Goal: Task Accomplishment & Management: Complete application form

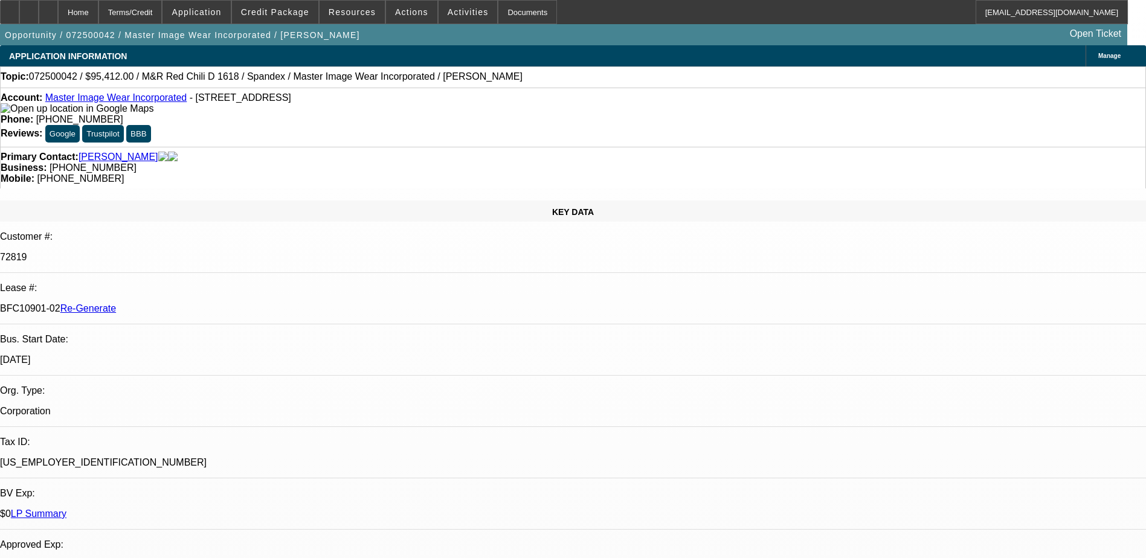
select select "3"
select select "0"
select select "0.1"
select select "4"
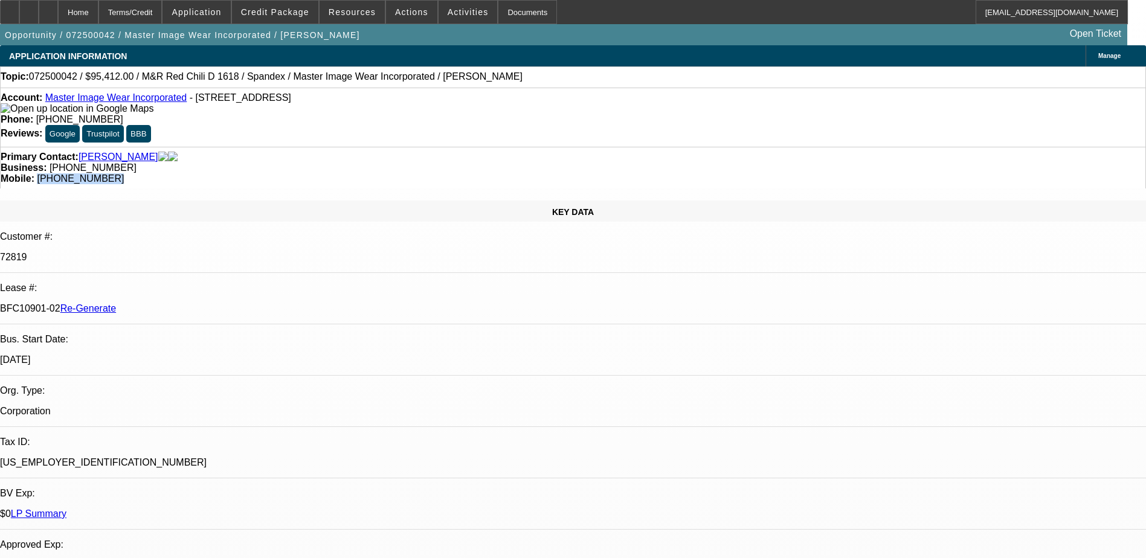
drag, startPoint x: 673, startPoint y: 138, endPoint x: 608, endPoint y: 140, distance: 65.2
click at [608, 147] on div "Primary Contact: Allende, Ricardo Business: (801) 392-4040 Mobile: (801) 309-59…" at bounding box center [573, 168] width 1146 height 42
copy span "(801) 309-5928"
click at [522, 114] on div "Account: Master Image Wear Incorporated - 1410 Wall Ave, Ogden, UT 84404 Phone:…" at bounding box center [573, 117] width 1146 height 59
drag, startPoint x: 486, startPoint y: 100, endPoint x: 421, endPoint y: 106, distance: 65.0
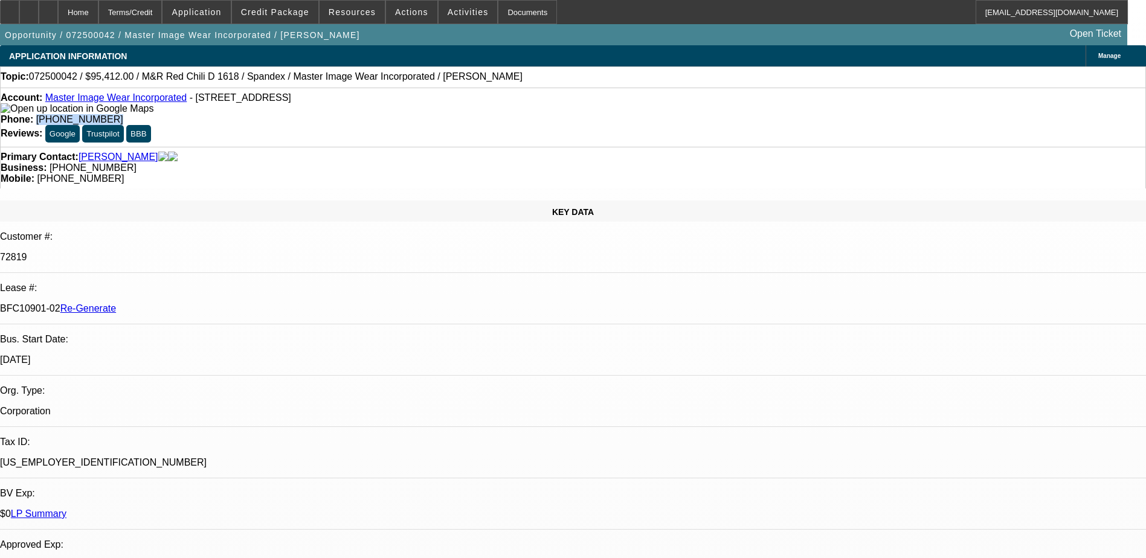
click at [421, 106] on div "Account: Master Image Wear Incorporated - 1410 Wall Ave, Ogden, UT 84404 Phone:…" at bounding box center [573, 117] width 1146 height 59
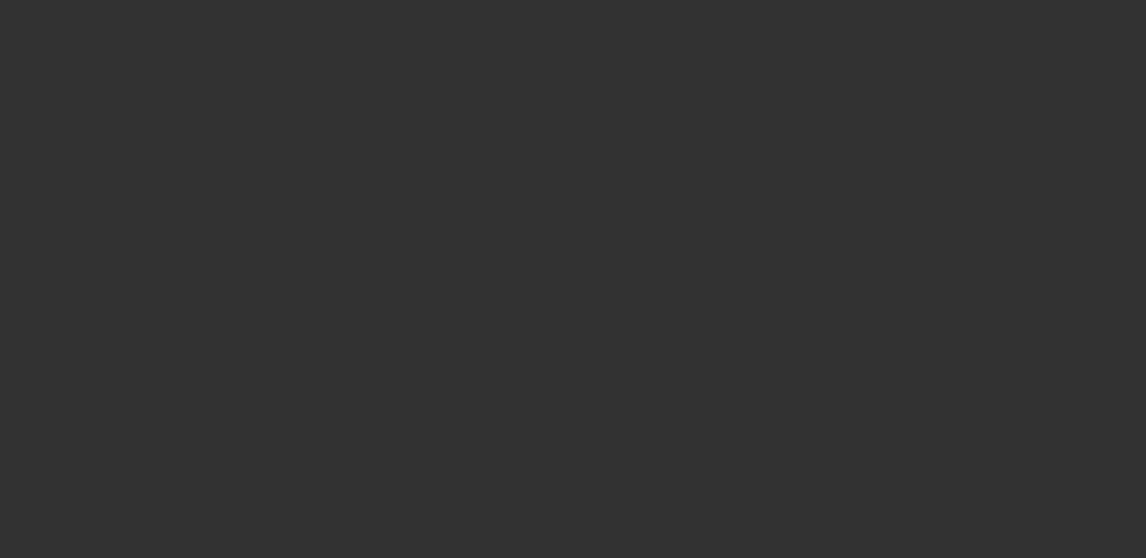
select select "4"
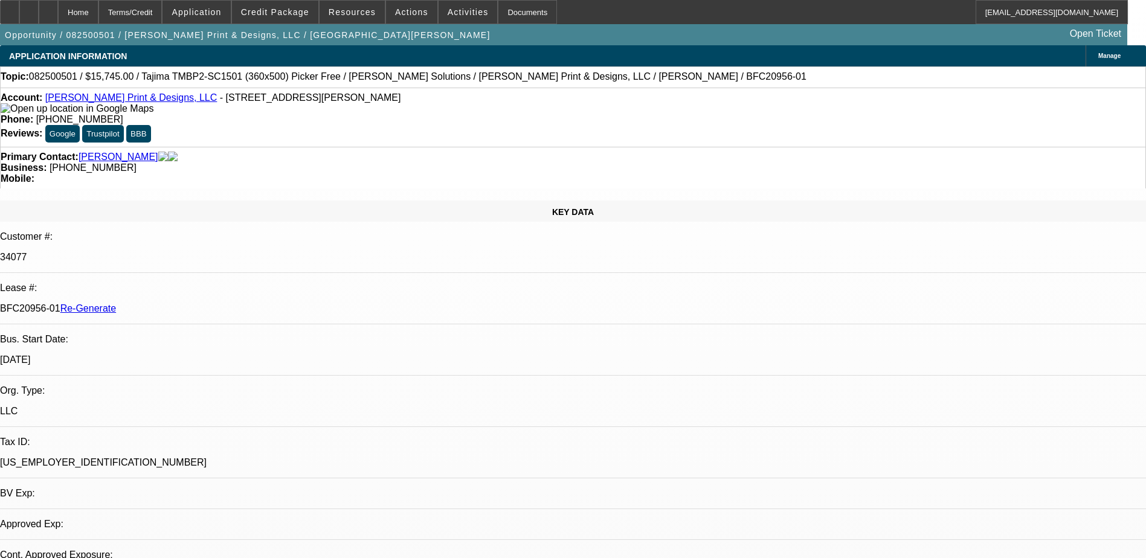
select select "0"
select select "2"
select select "0"
select select "1"
select select "2"
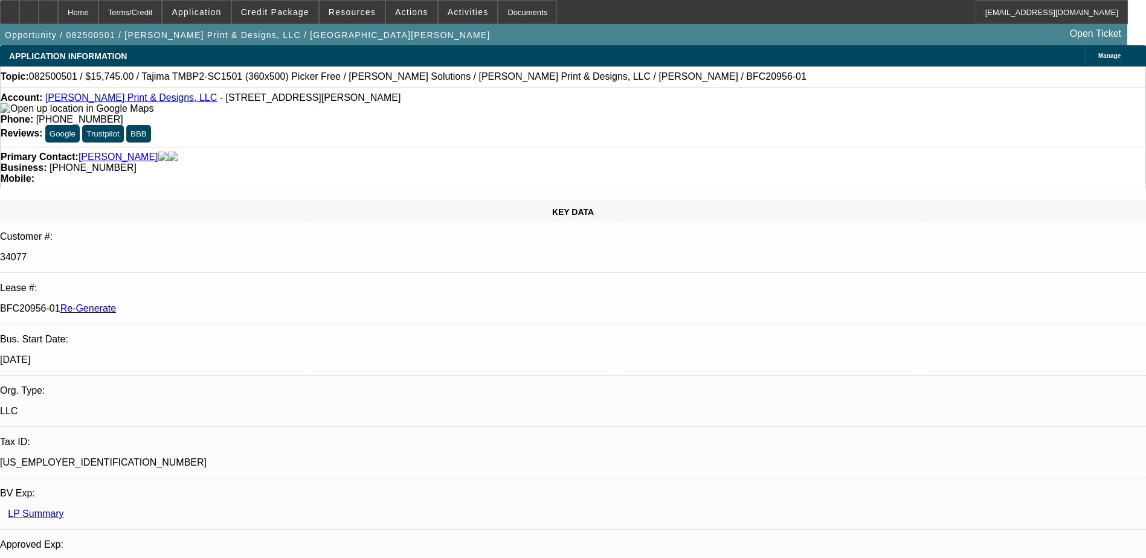
select select "6"
drag, startPoint x: 141, startPoint y: 206, endPoint x: 190, endPoint y: 208, distance: 49.0
click at [190, 303] on div "BFC20956-01 Re-Generate" at bounding box center [573, 308] width 1146 height 11
copy p "BFC20956-01"
click at [507, 12] on div "Documents" at bounding box center [527, 12] width 59 height 24
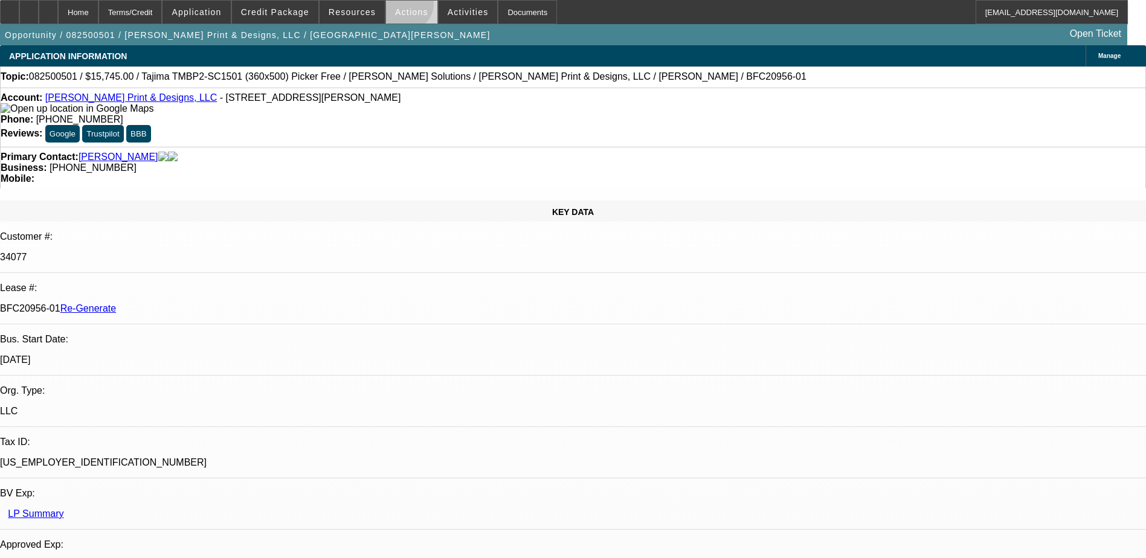
click at [400, 7] on span at bounding box center [411, 12] width 51 height 29
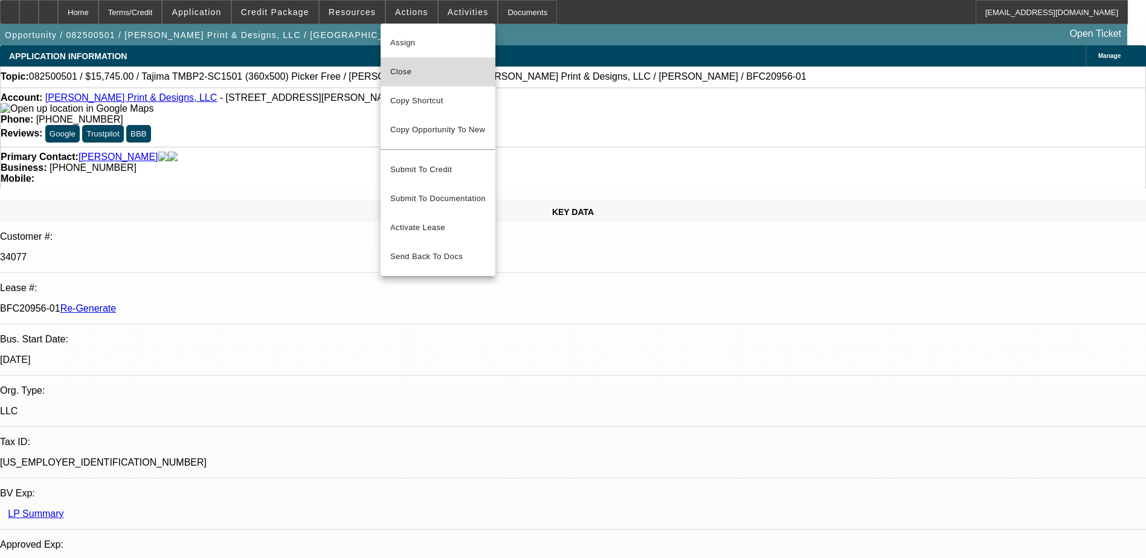
click at [409, 69] on span "Close" at bounding box center [437, 72] width 95 height 14
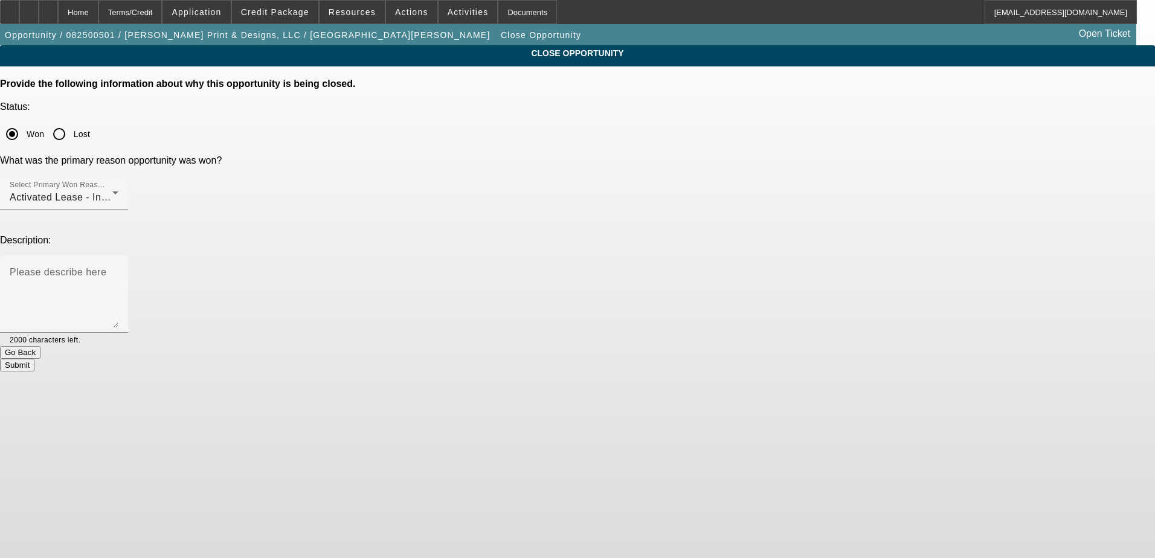
click at [34, 359] on button "Submit" at bounding box center [17, 365] width 34 height 13
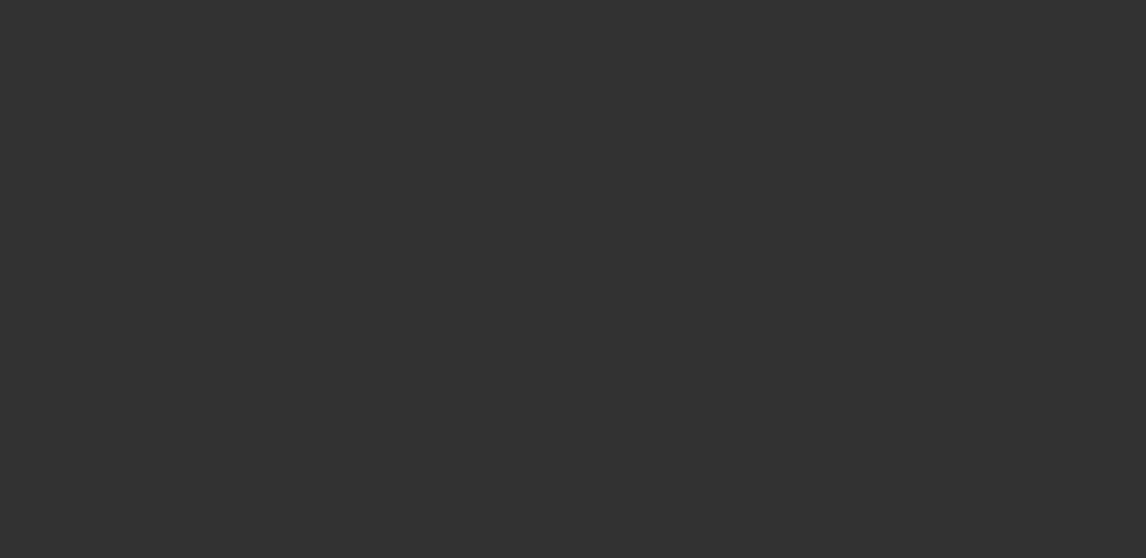
select select "4"
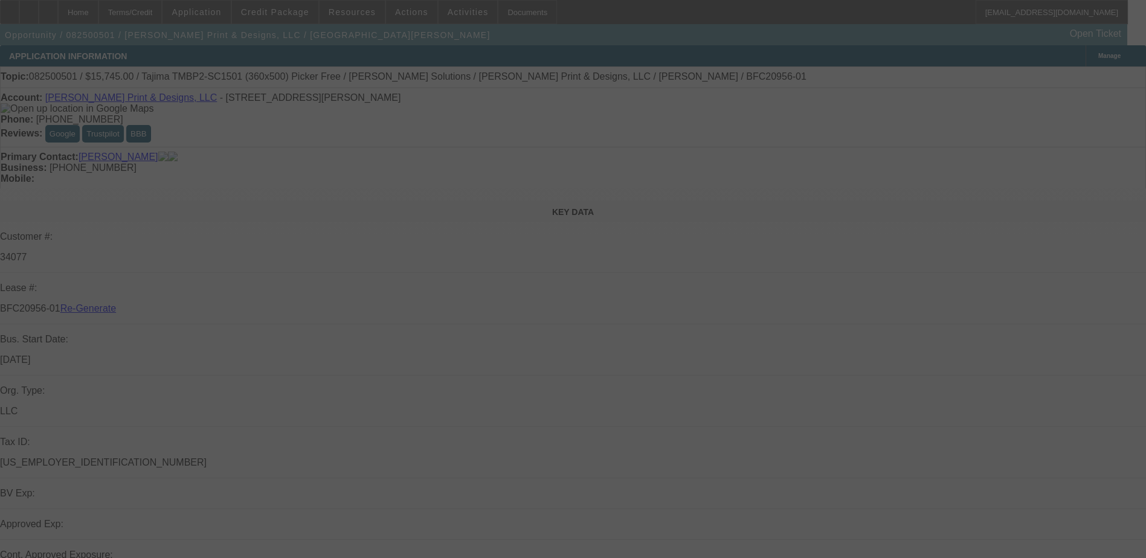
select select "0"
select select "2"
select select "0"
select select "6"
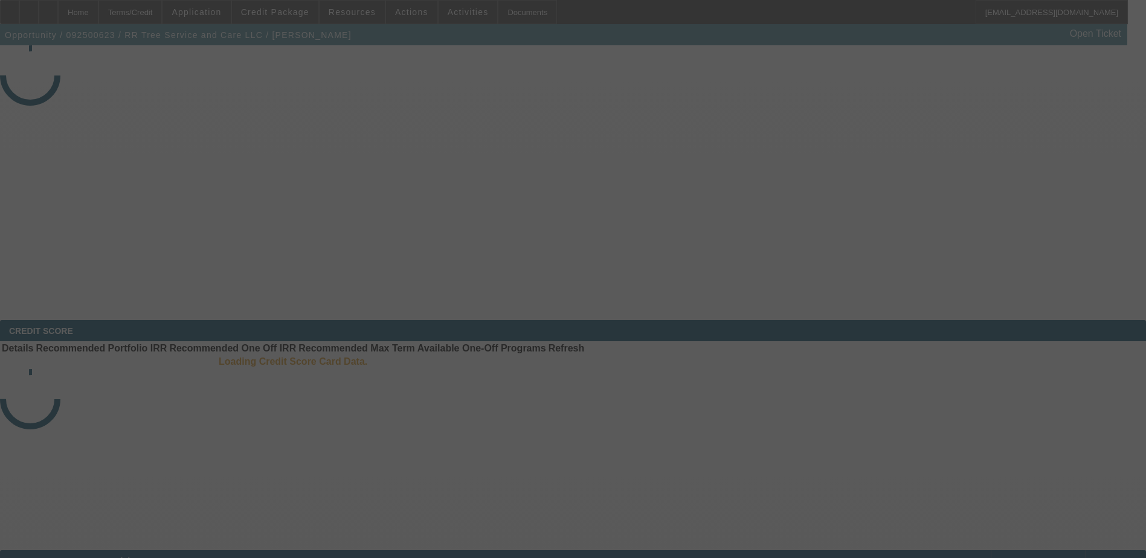
select select "3"
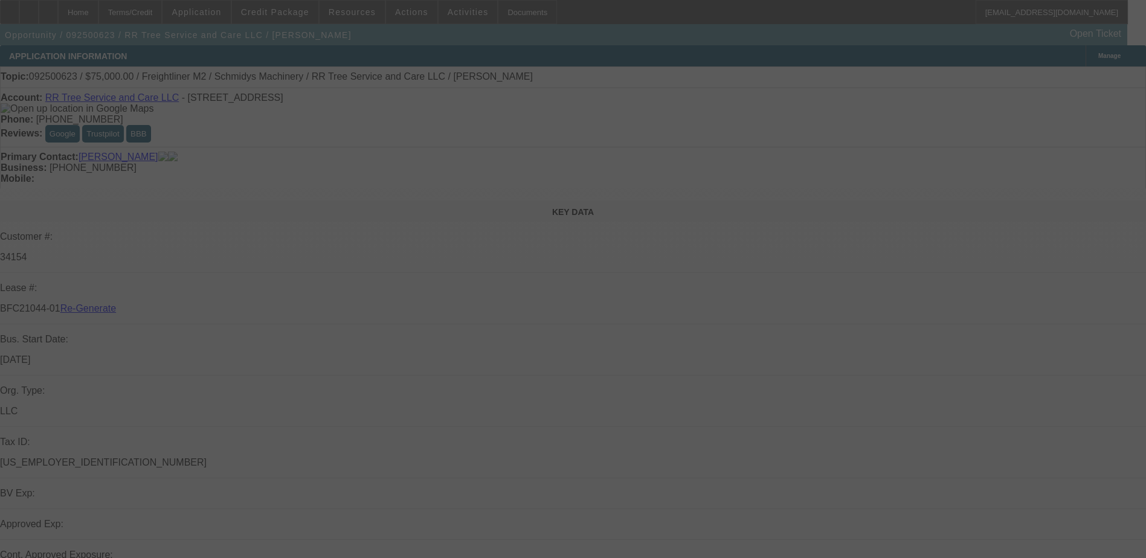
select select "0"
select select "3"
select select "0"
select select "6"
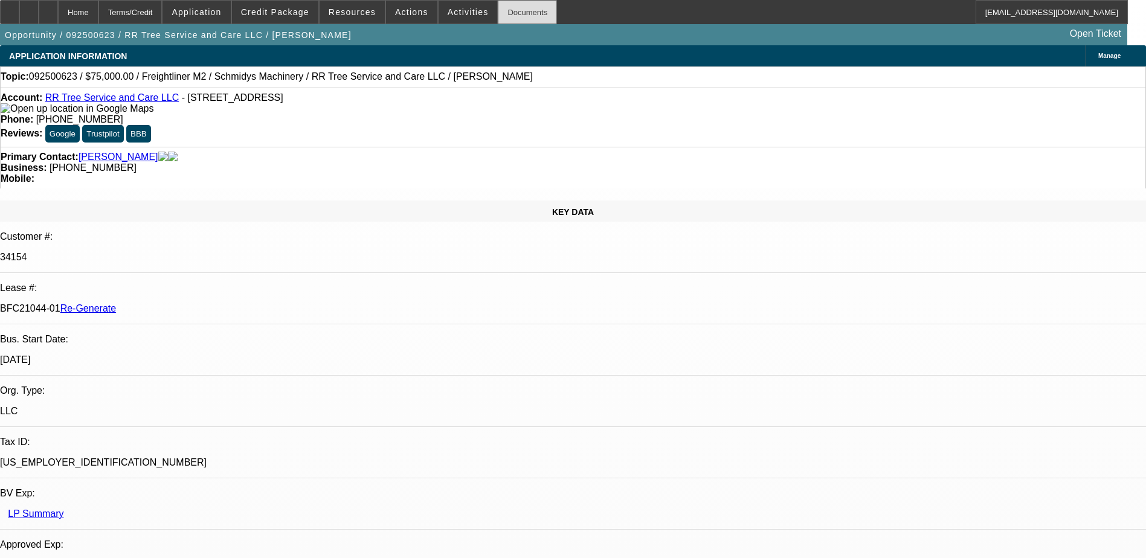
click at [504, 11] on div "Documents" at bounding box center [527, 12] width 59 height 24
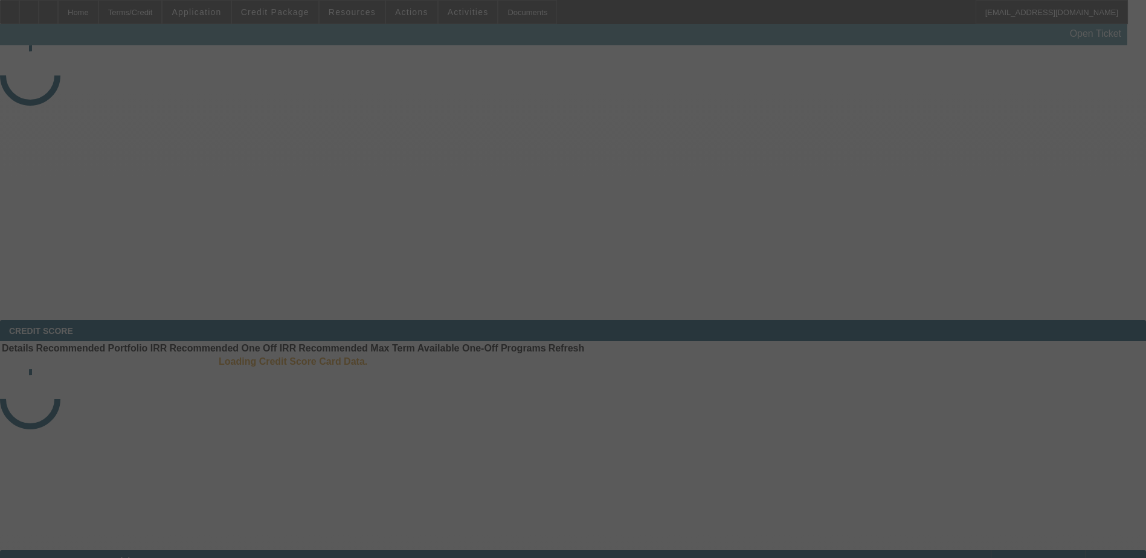
select select "4"
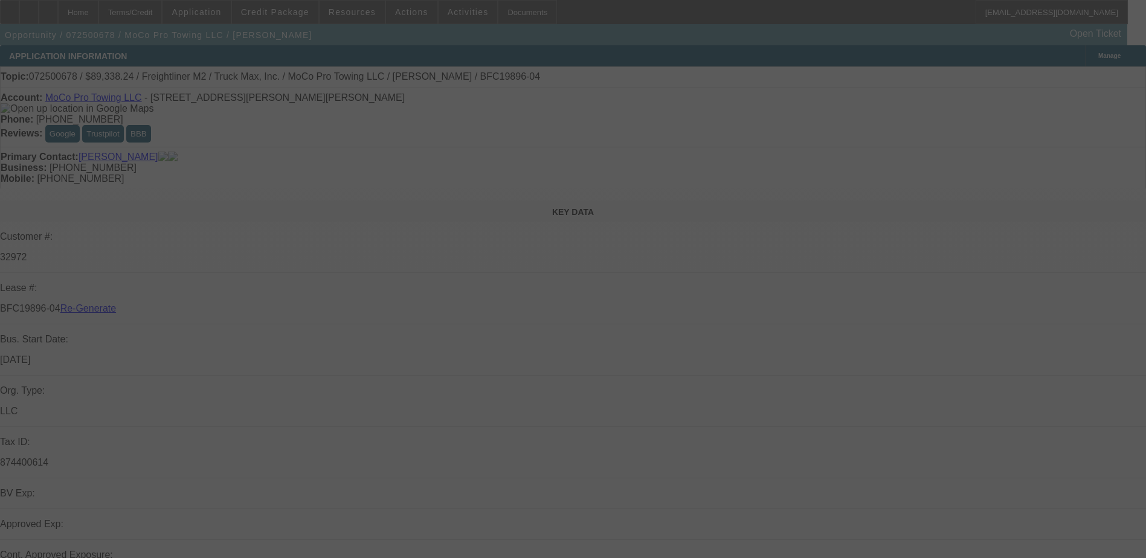
select select "0"
select select "6"
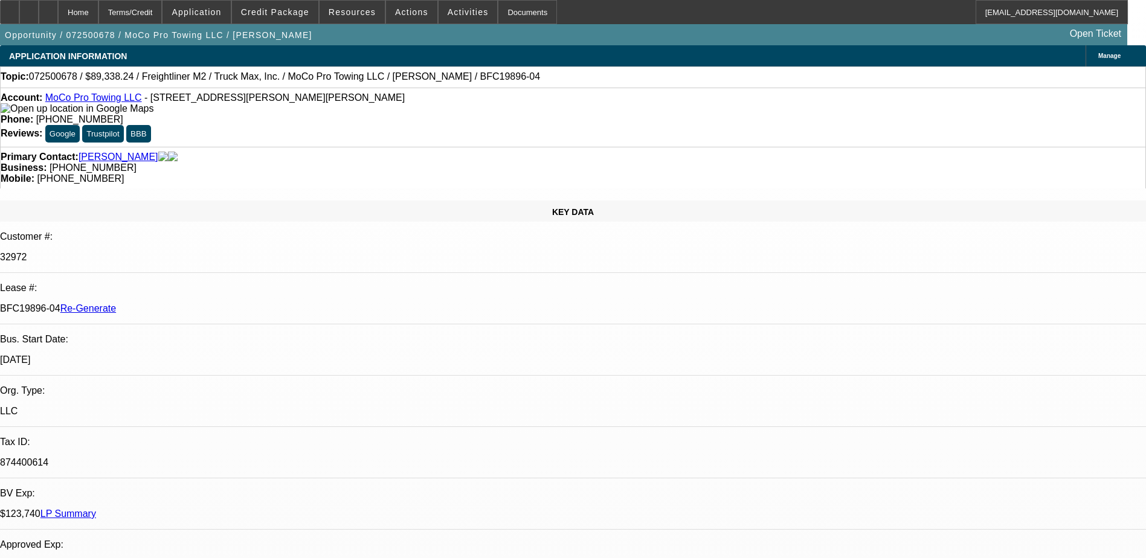
type input "terr"
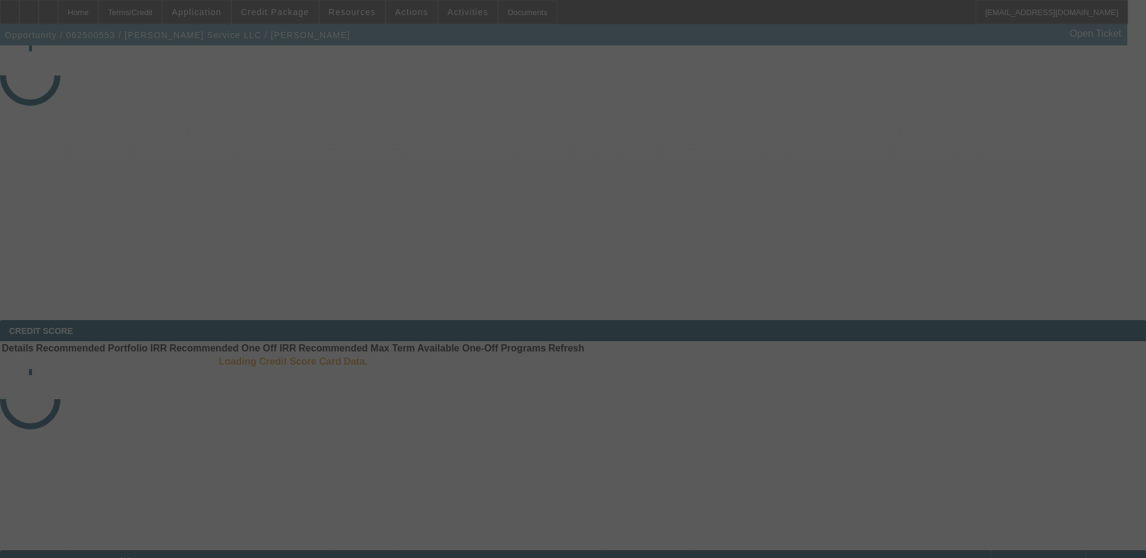
select select "3"
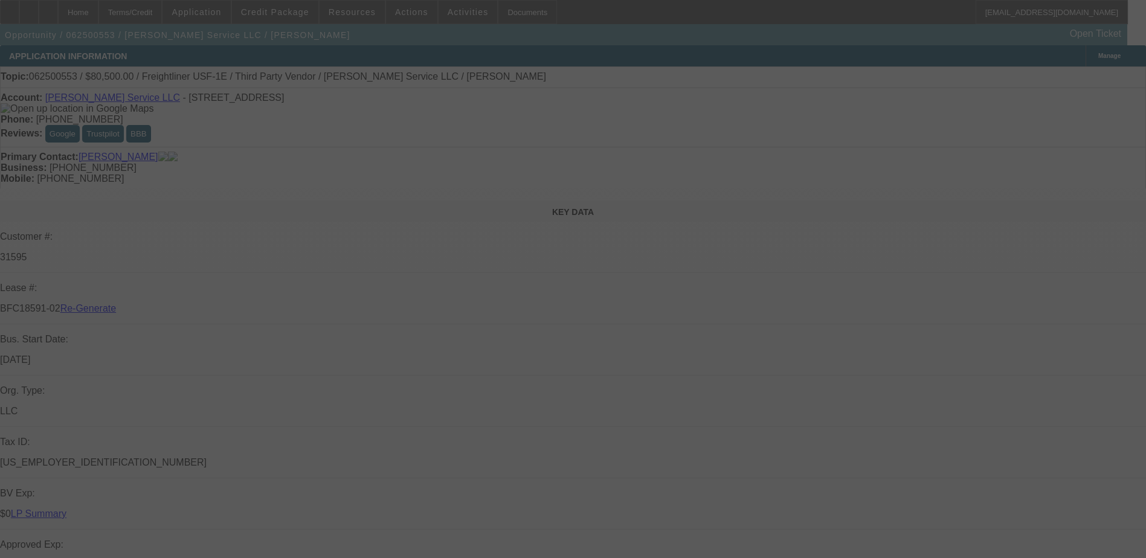
select select "0"
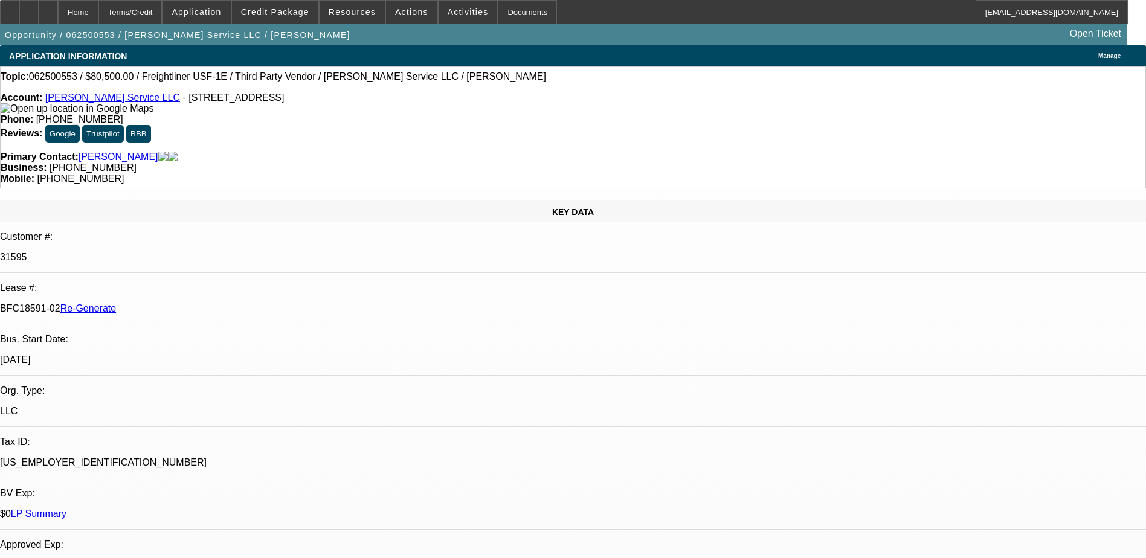
select select "1"
select select "3"
select select "6"
click at [452, 14] on span "Activities" at bounding box center [468, 12] width 41 height 10
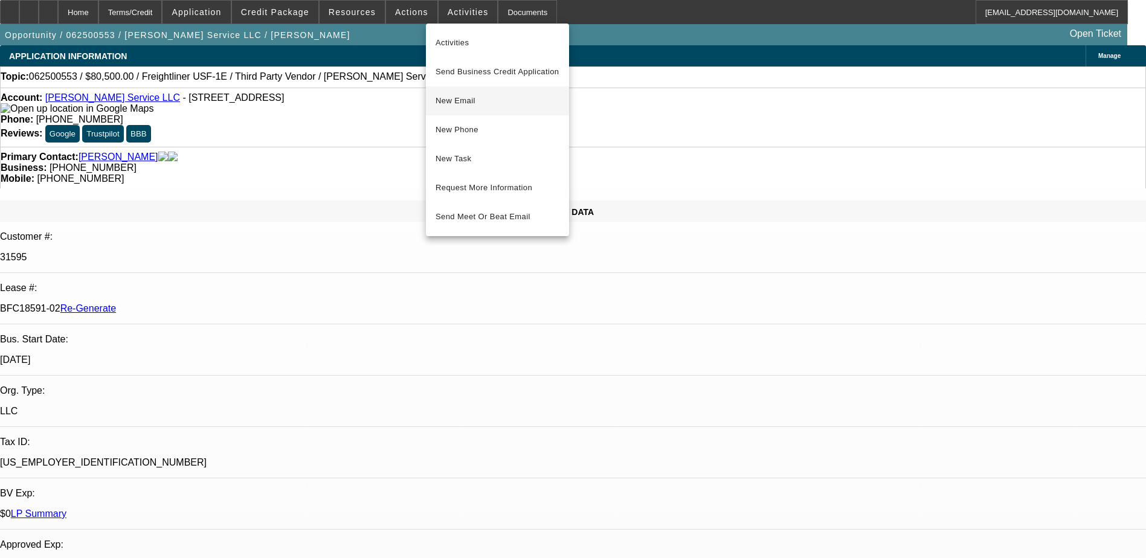
click at [466, 99] on span "New Email" at bounding box center [497, 101] width 124 height 14
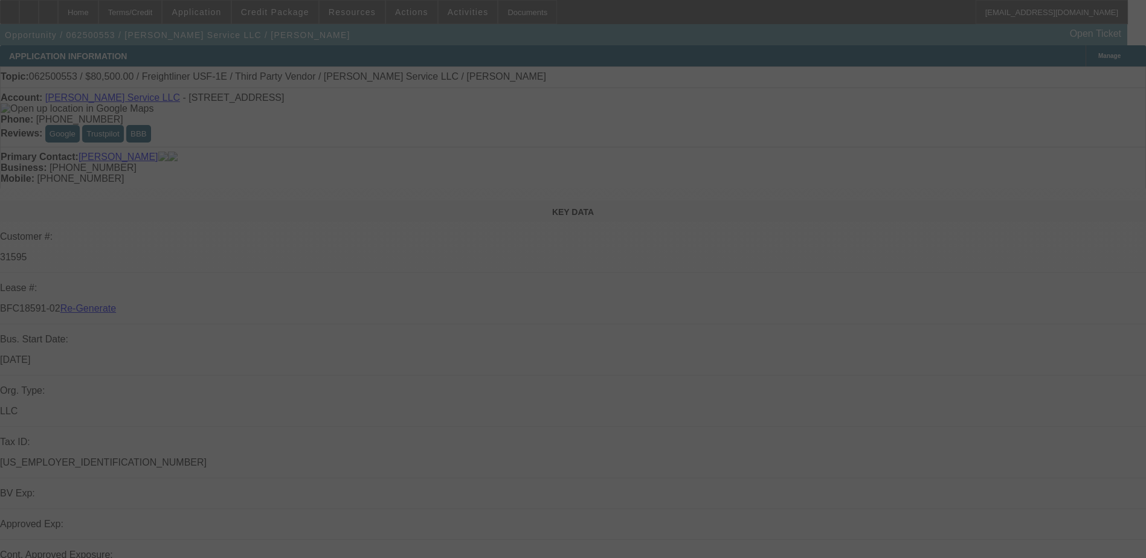
select select "3"
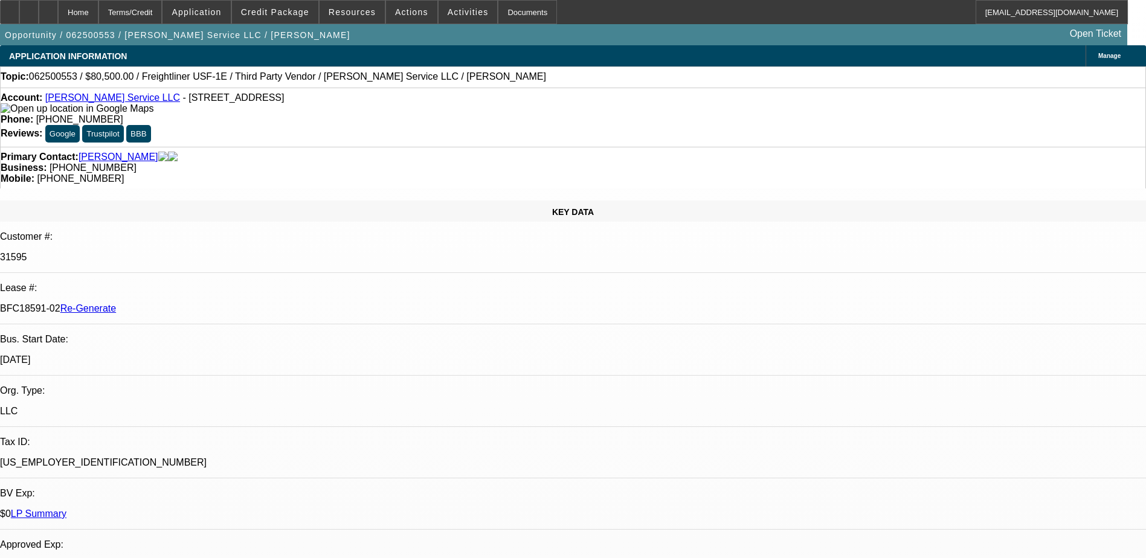
select select "0"
select select "1"
select select "3"
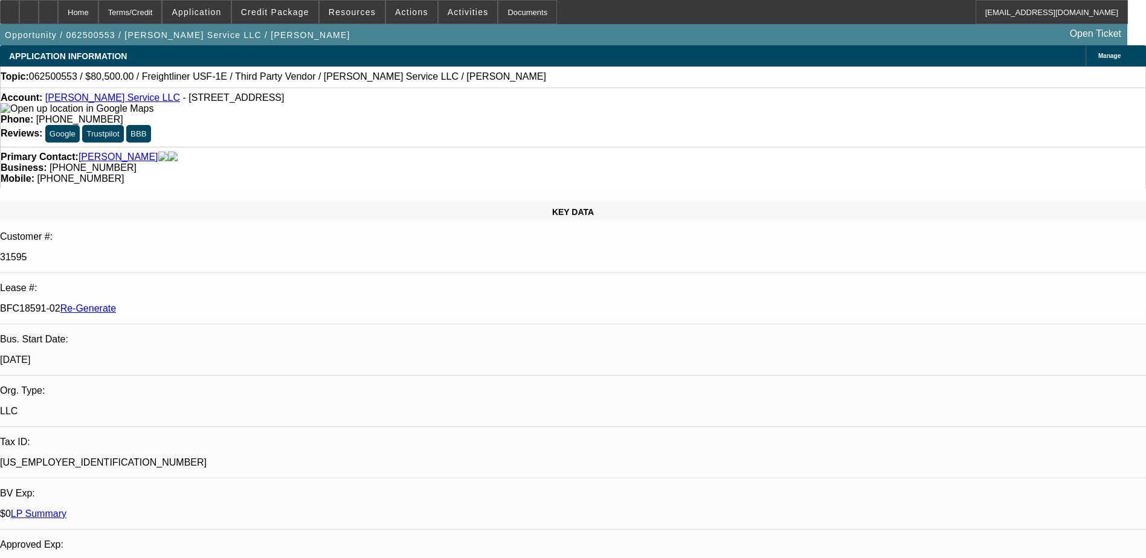
select select "6"
